Goal: Information Seeking & Learning: Check status

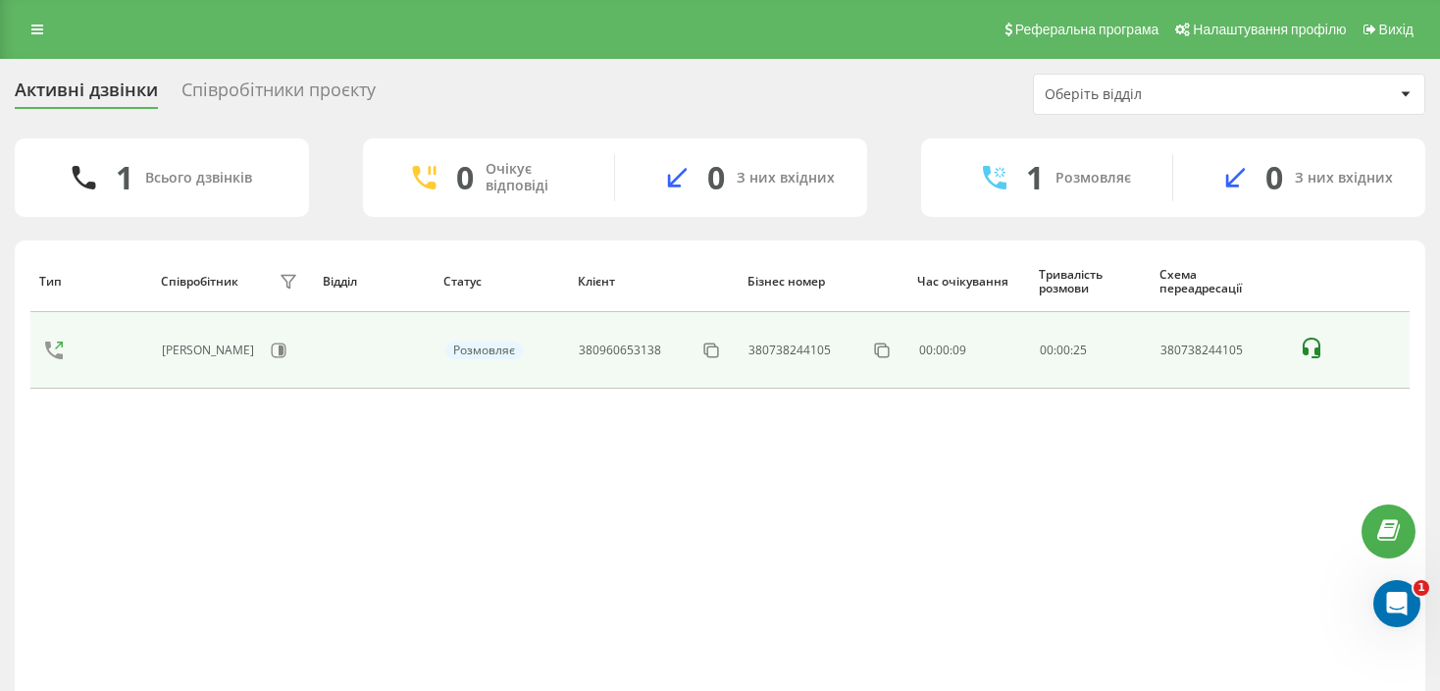
click at [1316, 342] on icon at bounding box center [1312, 349] width 24 height 24
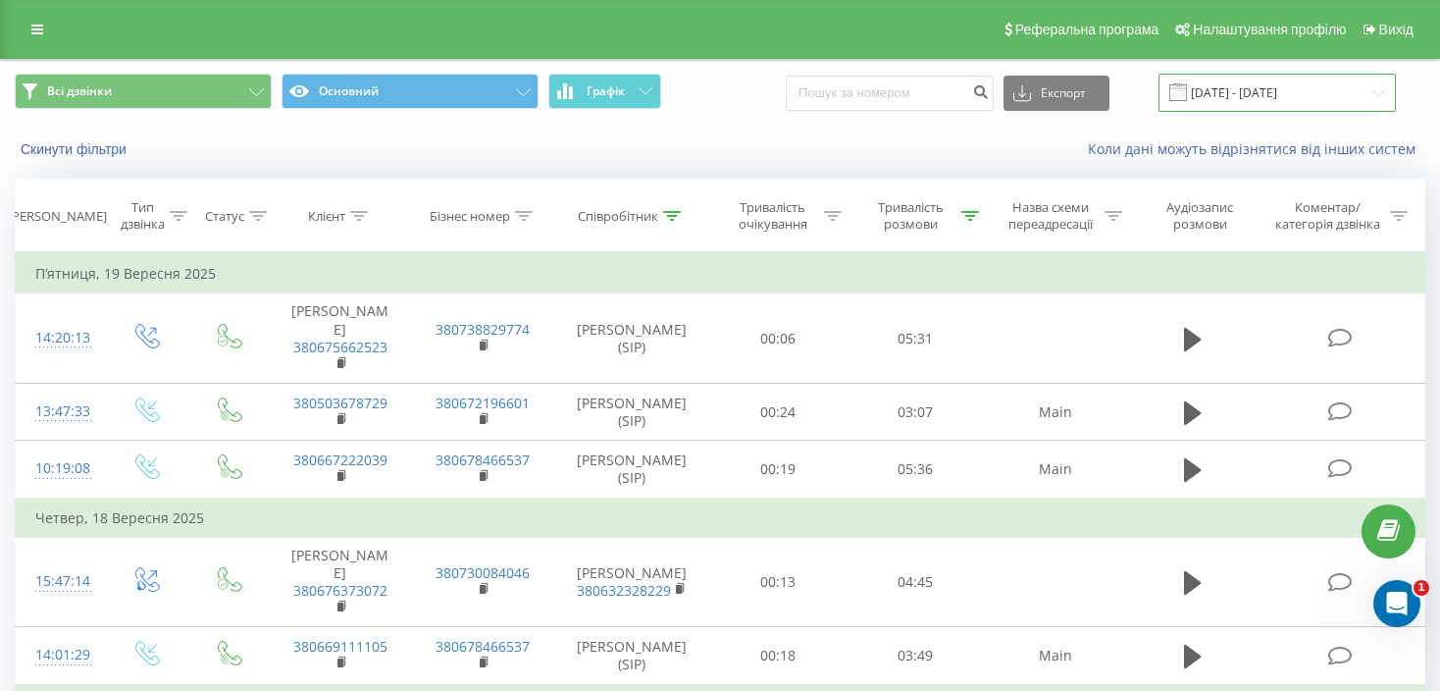
click at [1235, 87] on input "10.09.2025 - 19.09.2025" at bounding box center [1277, 93] width 237 height 38
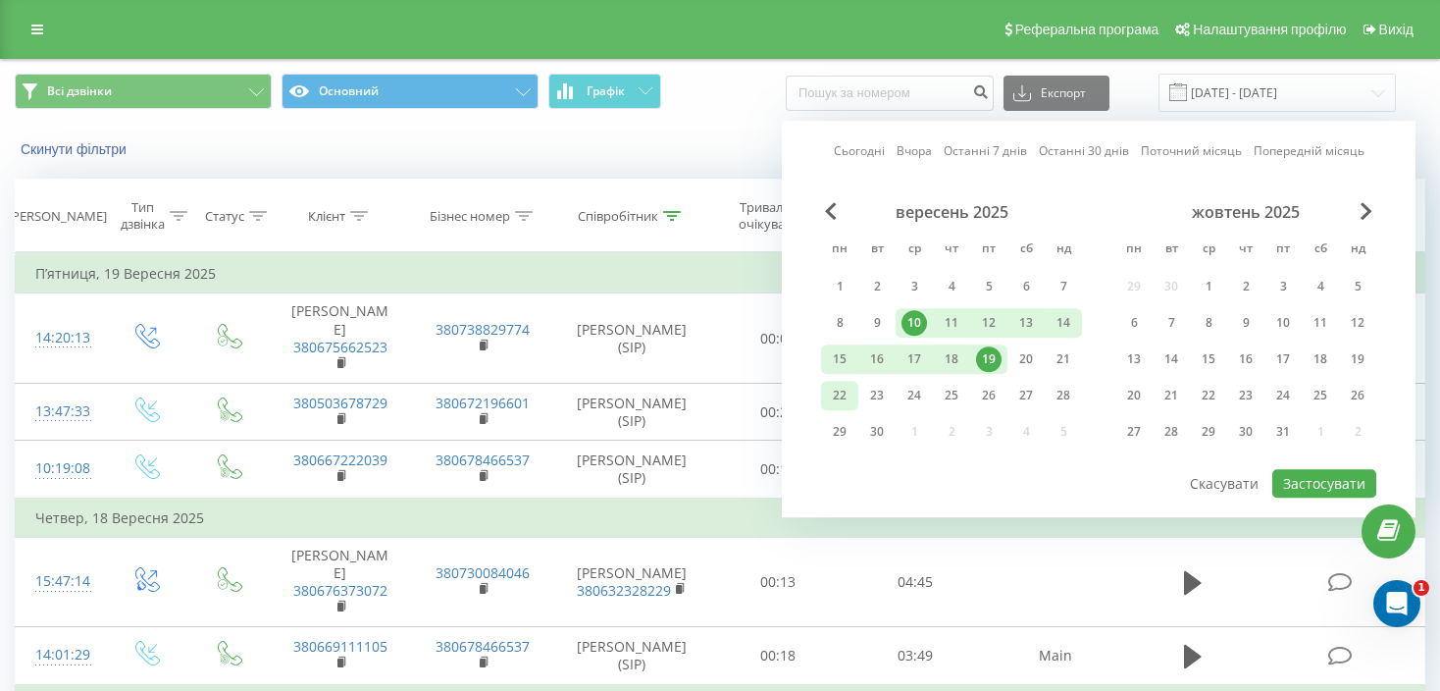
click at [838, 389] on div "22" at bounding box center [840, 396] width 26 height 26
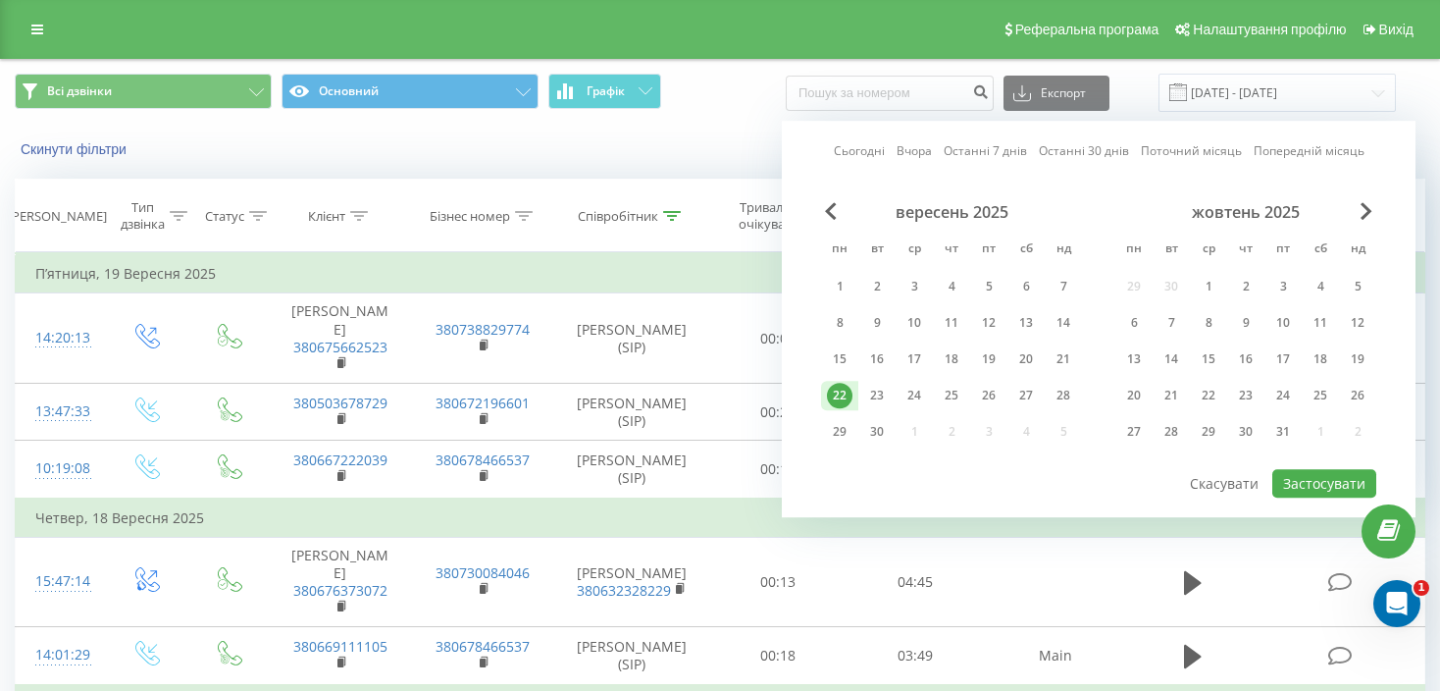
click at [838, 389] on div "22" at bounding box center [840, 396] width 26 height 26
click at [1318, 483] on button "Застосувати" at bounding box center [1324, 483] width 104 height 28
type input "[DATE] - [DATE]"
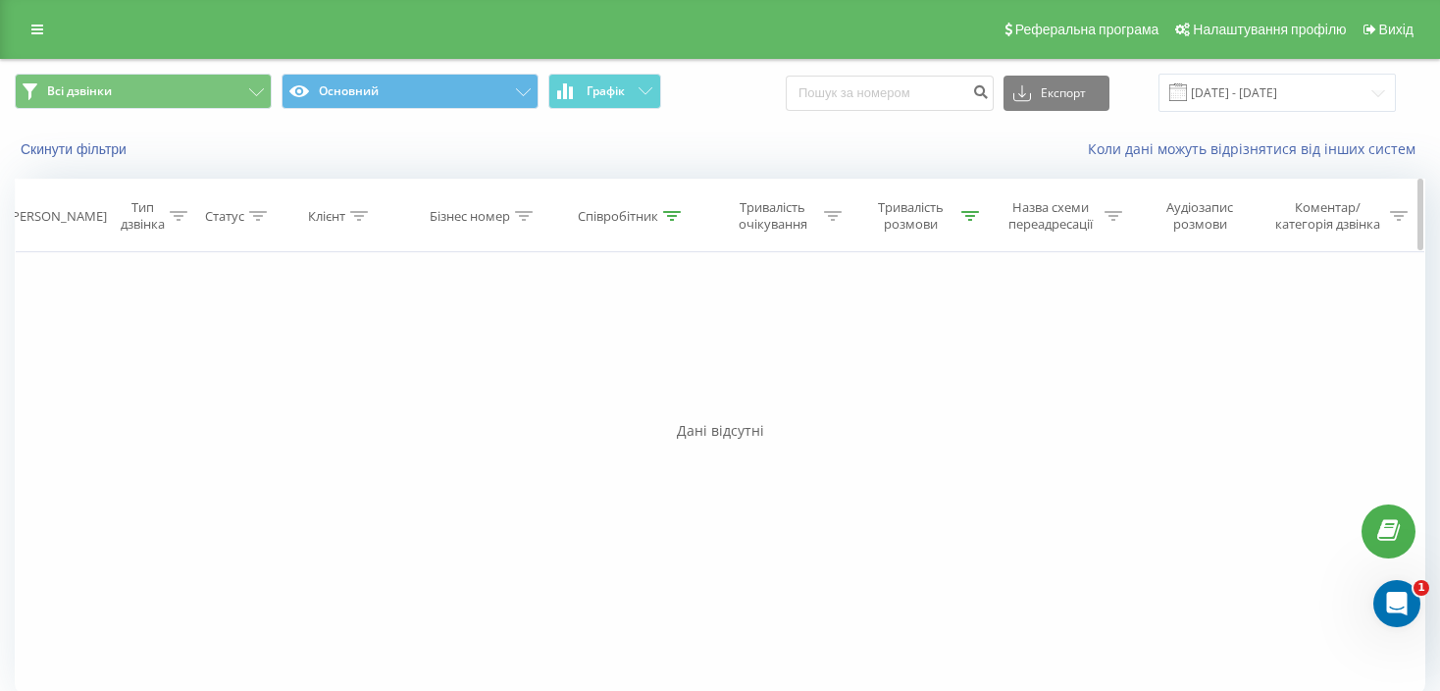
click at [665, 220] on div at bounding box center [672, 216] width 18 height 17
drag, startPoint x: 658, startPoint y: 349, endPoint x: 501, endPoint y: 357, distance: 157.2
click at [501, 357] on div "Фільтрувати за умовою Дорівнює Введіть значення Скасувати OK Фільтрувати за умо…" at bounding box center [720, 472] width 1411 height 441
click at [672, 382] on span "OK" at bounding box center [674, 395] width 55 height 30
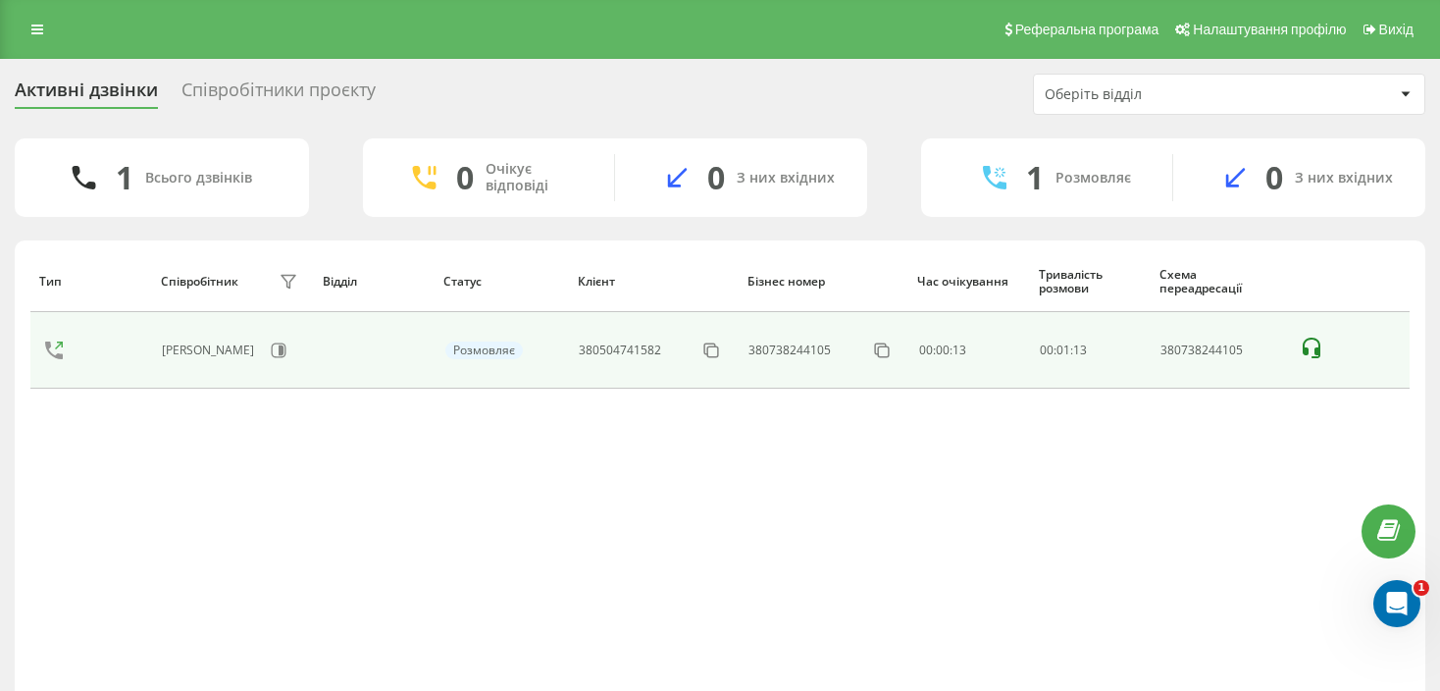
click at [1315, 355] on icon at bounding box center [1312, 347] width 18 height 21
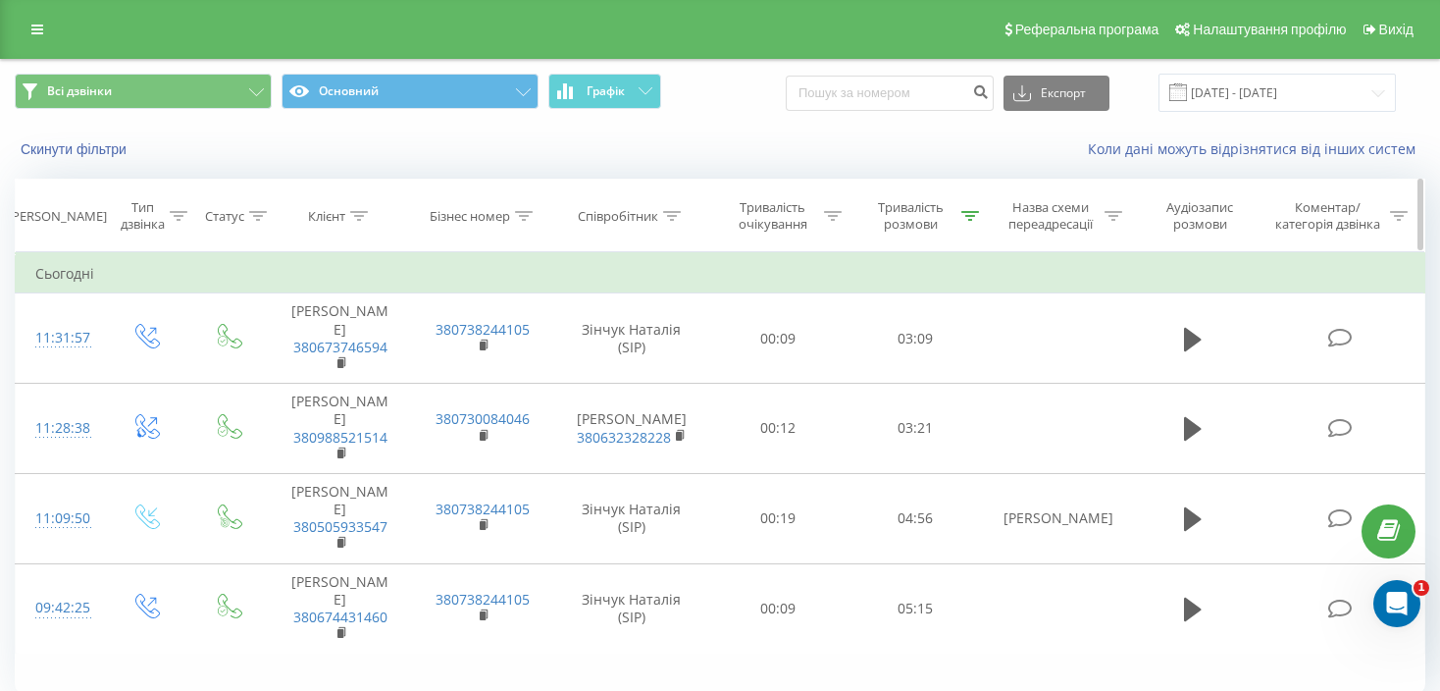
click at [965, 225] on div "Тривалість розмови" at bounding box center [921, 215] width 115 height 33
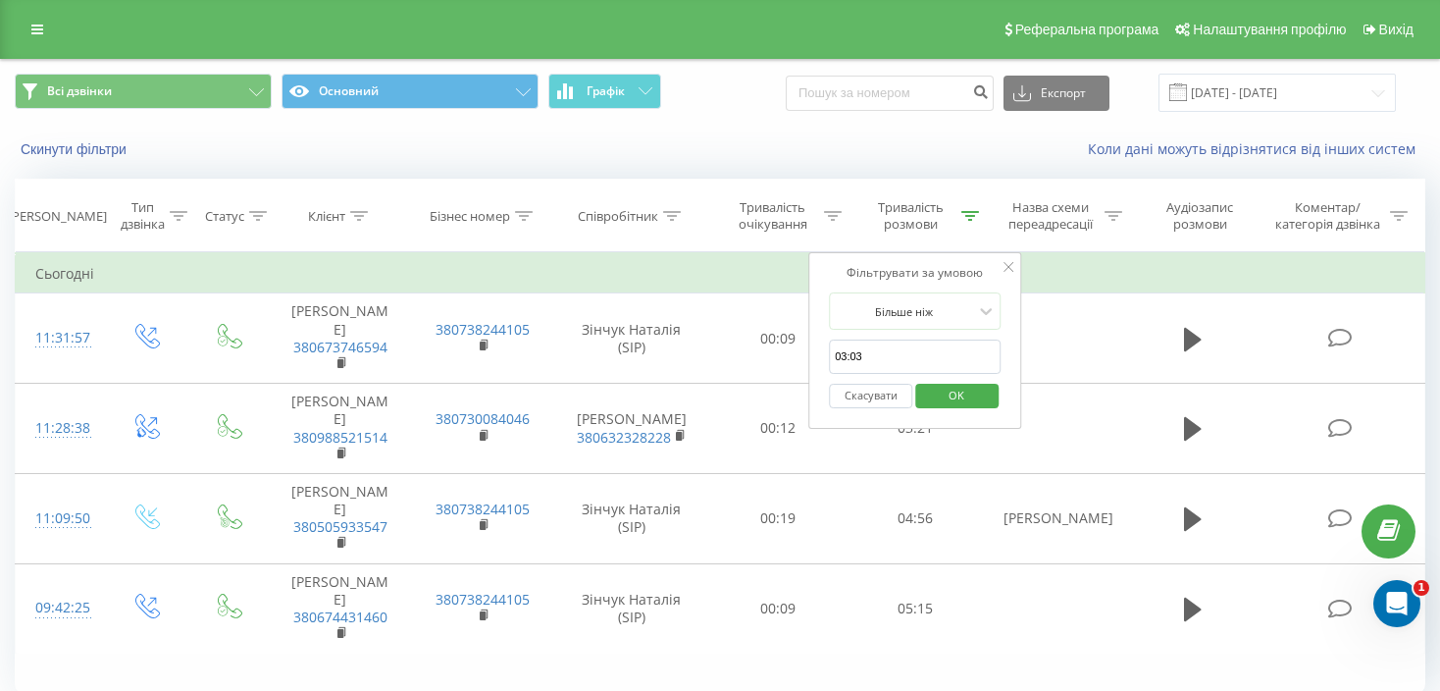
drag, startPoint x: 858, startPoint y: 362, endPoint x: 816, endPoint y: 356, distance: 42.6
click at [816, 356] on div "Фільтрувати за умовою Більше ніж 03:03 Скасувати OK" at bounding box center [915, 340] width 214 height 177
click at [948, 393] on span "OK" at bounding box center [956, 395] width 55 height 30
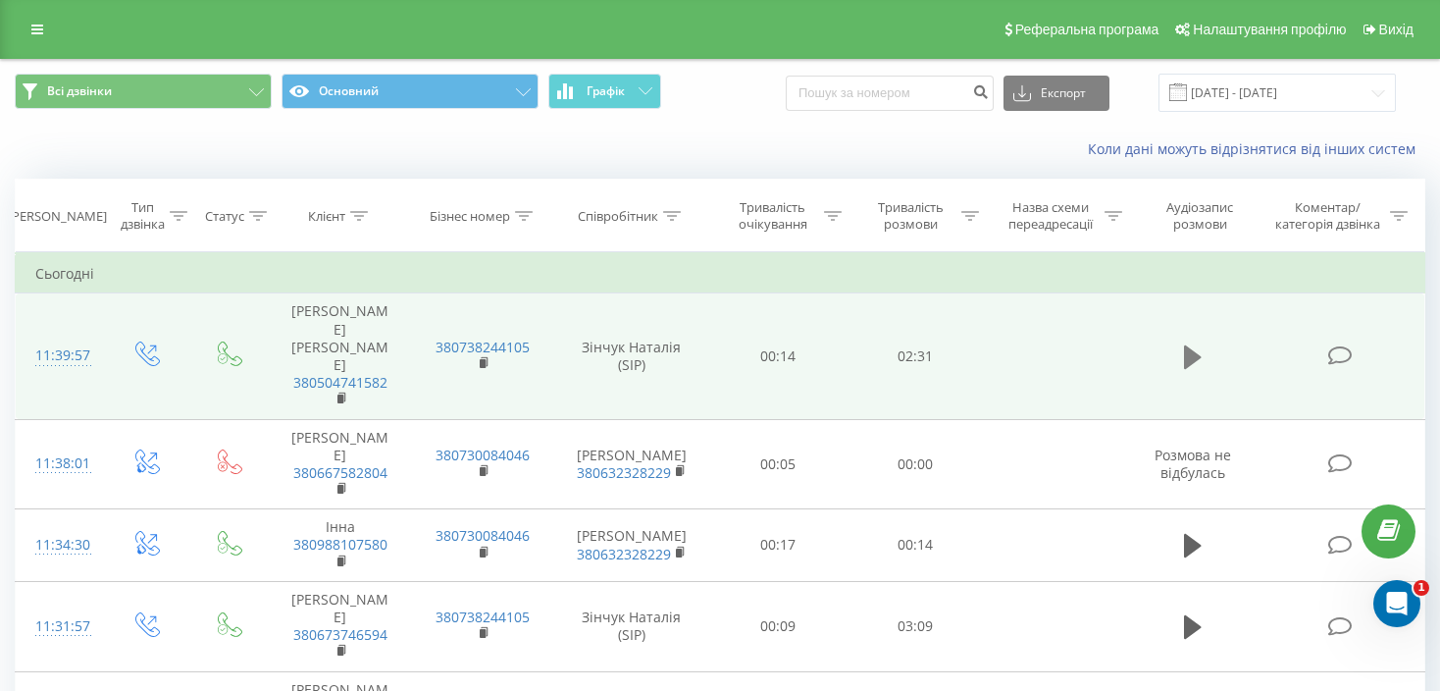
click at [1183, 342] on button at bounding box center [1192, 356] width 29 height 29
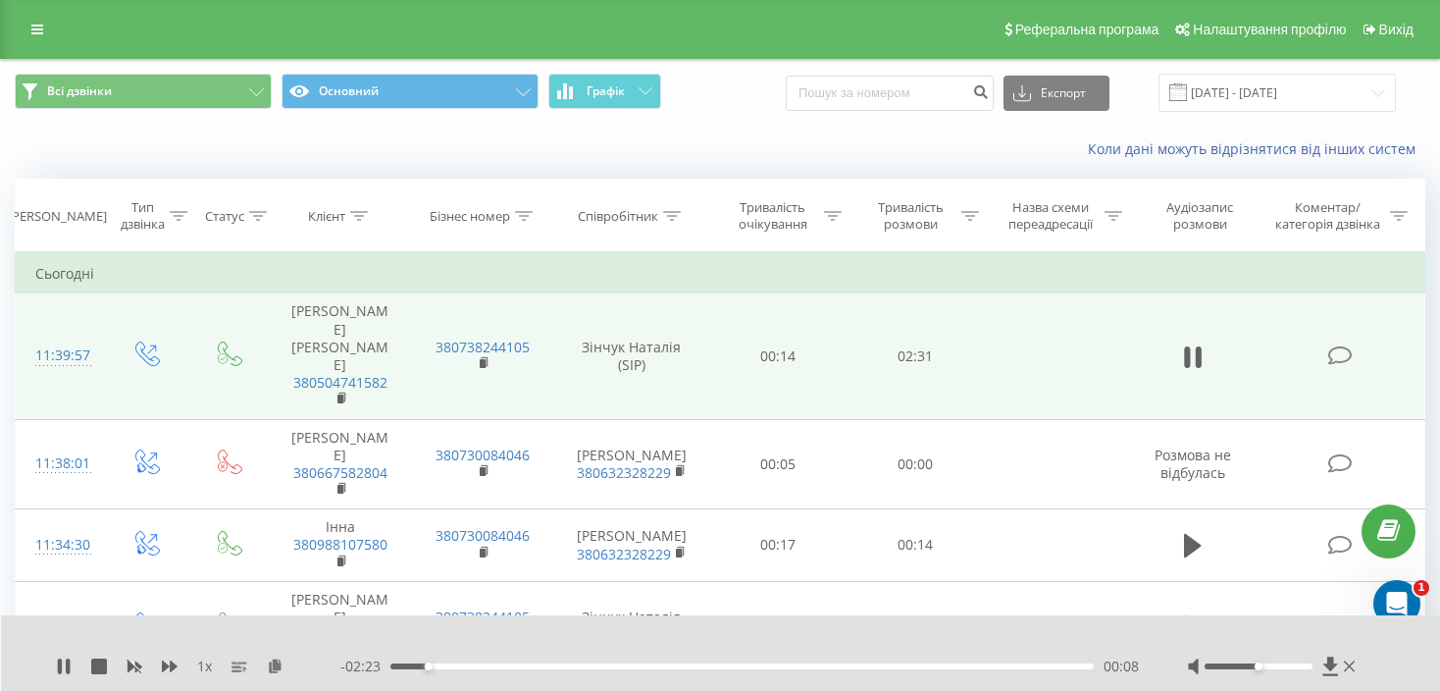
click at [160, 662] on div "1 x" at bounding box center [198, 666] width 285 height 20
click at [166, 665] on icon at bounding box center [170, 666] width 16 height 12
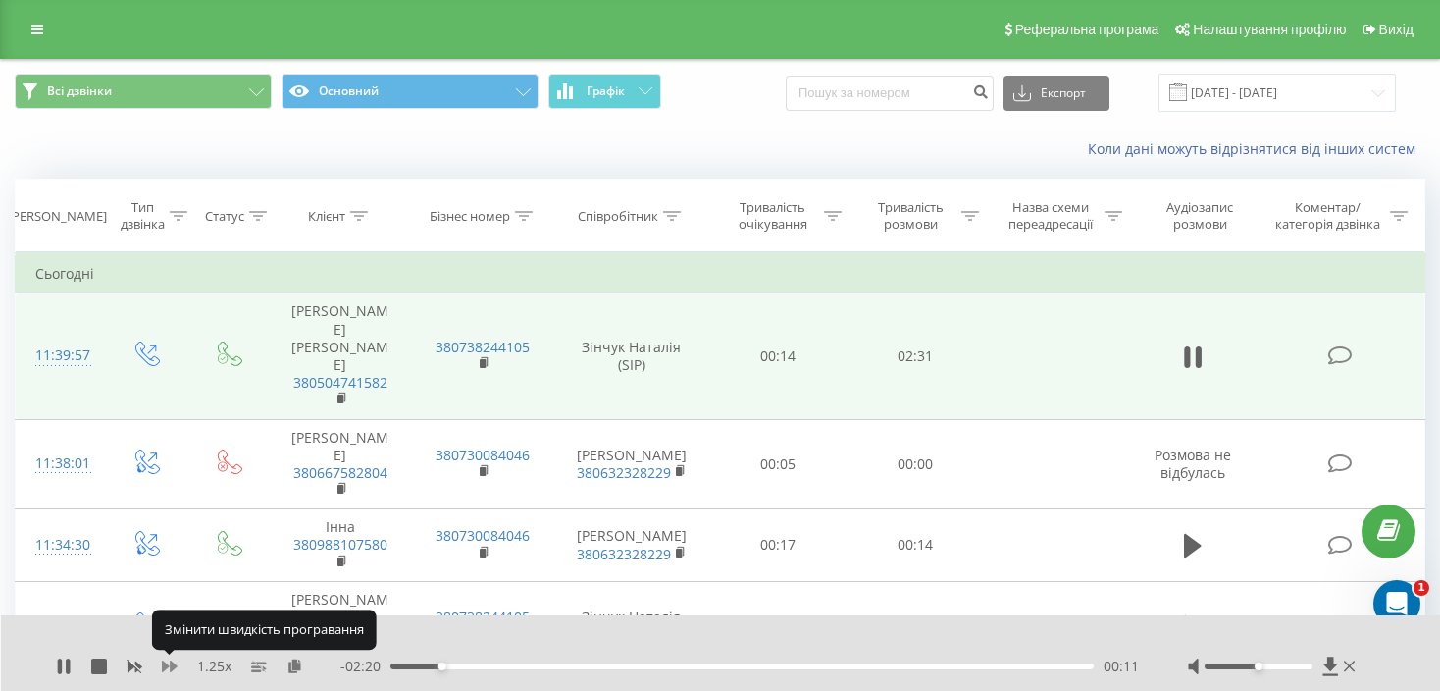
click at [168, 662] on icon at bounding box center [170, 666] width 16 height 16
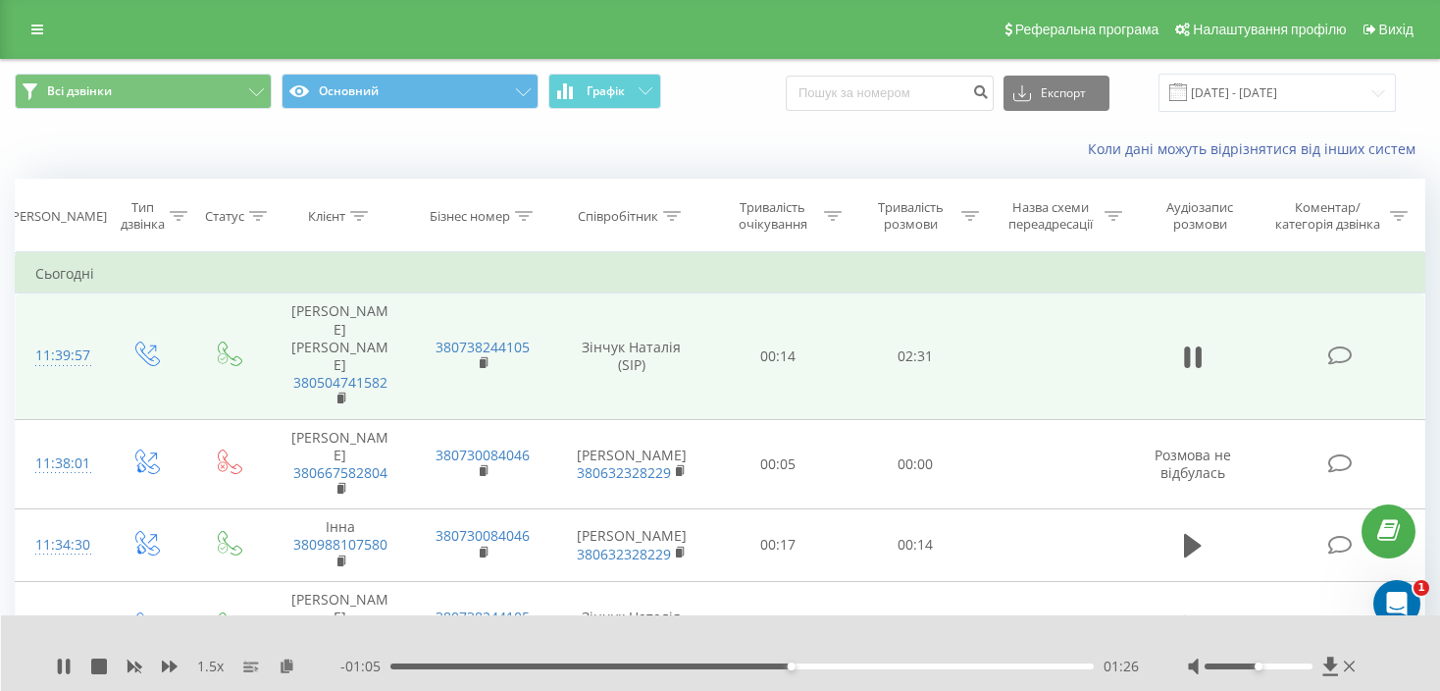
click at [85, 671] on div "1.5 x" at bounding box center [198, 666] width 285 height 20
click at [99, 665] on icon at bounding box center [99, 666] width 16 height 16
